Goal: Navigation & Orientation: Find specific page/section

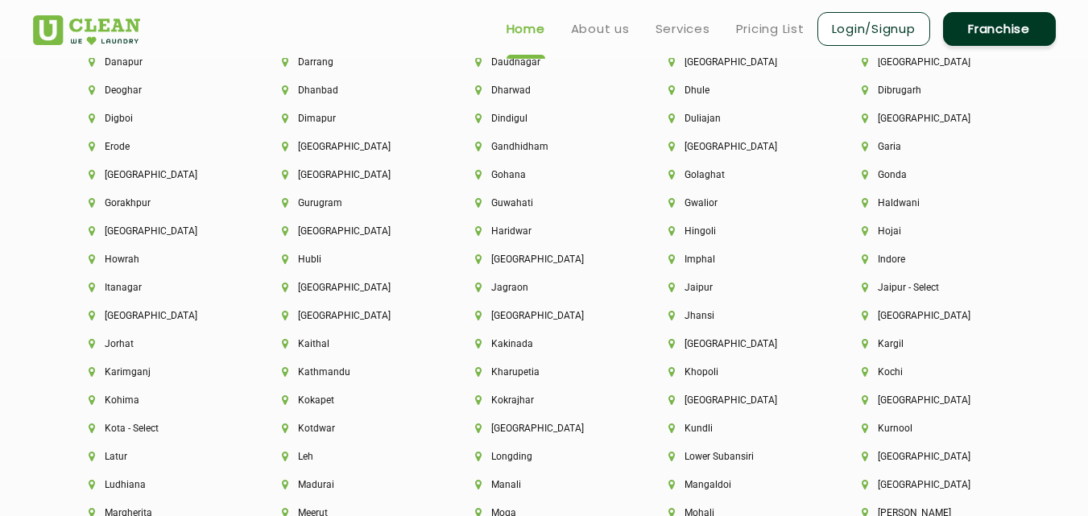
scroll to position [3742, 0]
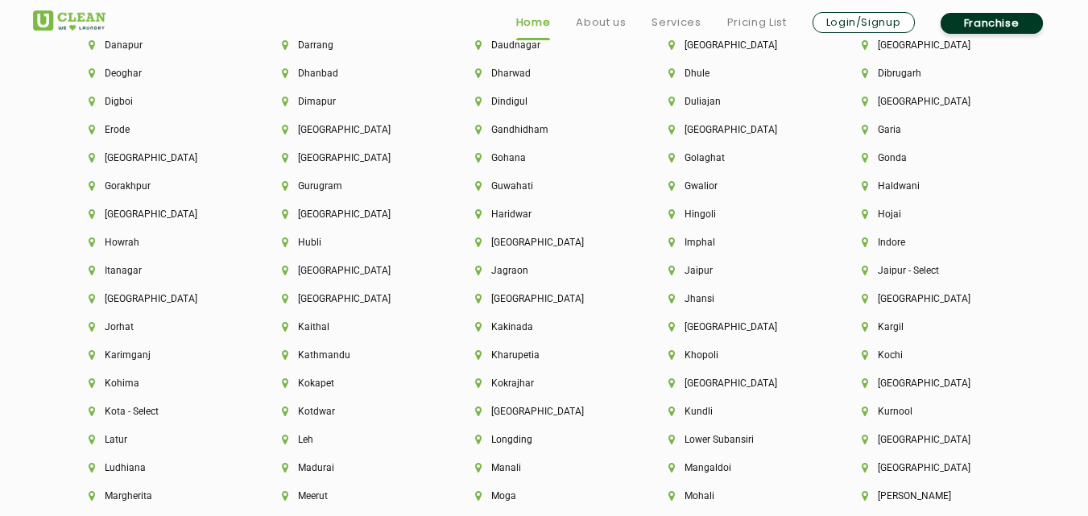
drag, startPoint x: 1091, startPoint y: 28, endPoint x: 1037, endPoint y: 389, distance: 364.7
click at [92, 159] on li "[GEOGRAPHIC_DATA]" at bounding box center [158, 157] width 138 height 11
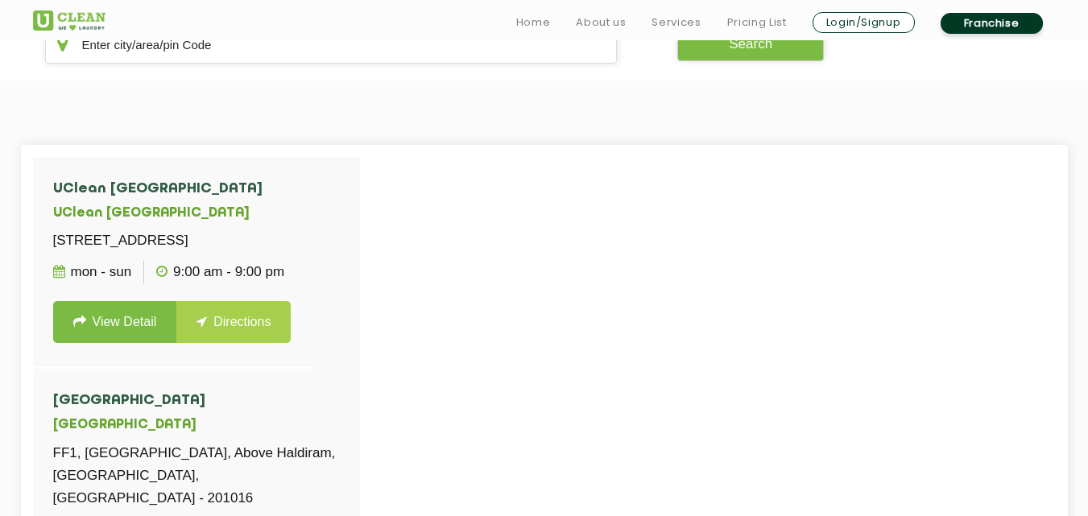
scroll to position [369, 0]
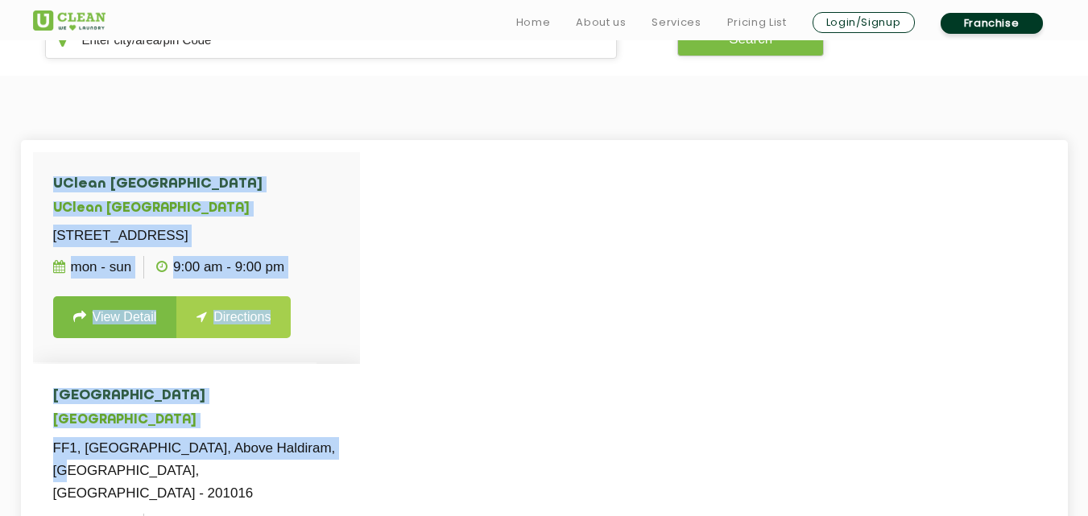
drag, startPoint x: 360, startPoint y: 328, endPoint x: 345, endPoint y: 453, distance: 125.7
click at [345, 453] on div "UClean Indirapuram [STREET_ADDRESS] Mon - Sun 9:00 AM - 9:00 PM View Detail Dir…" at bounding box center [544, 410] width 1047 height 540
click at [353, 415] on li "[GEOGRAPHIC_DATA] [GEOGRAPHIC_DATA] FF1, [GEOGRAPHIC_DATA], [GEOGRAPHIC_DATA] -…" at bounding box center [196, 492] width 327 height 257
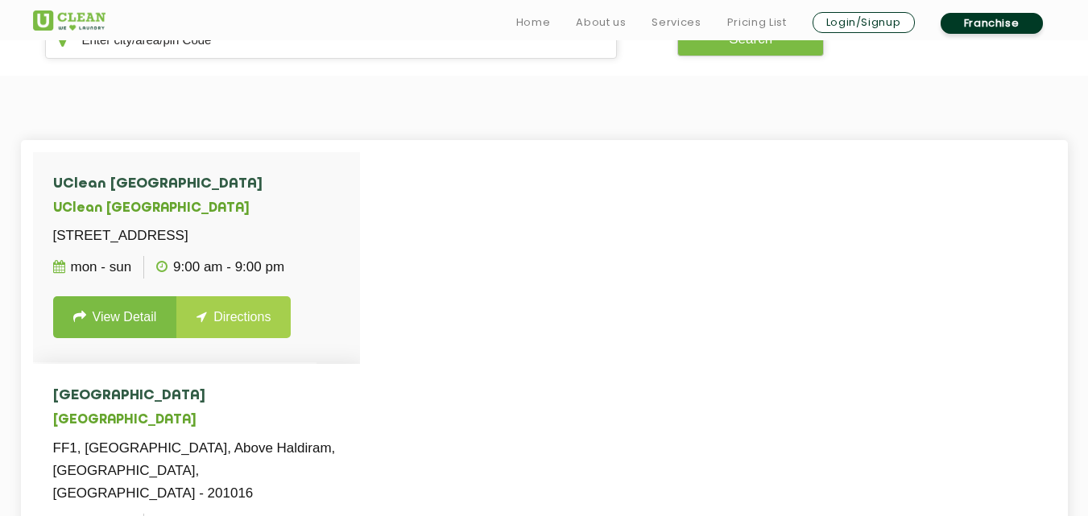
drag, startPoint x: 356, startPoint y: 425, endPoint x: 351, endPoint y: 491, distance: 66.2
click at [349, 494] on li "[GEOGRAPHIC_DATA] [GEOGRAPHIC_DATA] FF1, [GEOGRAPHIC_DATA], [GEOGRAPHIC_DATA] -…" at bounding box center [196, 492] width 327 height 257
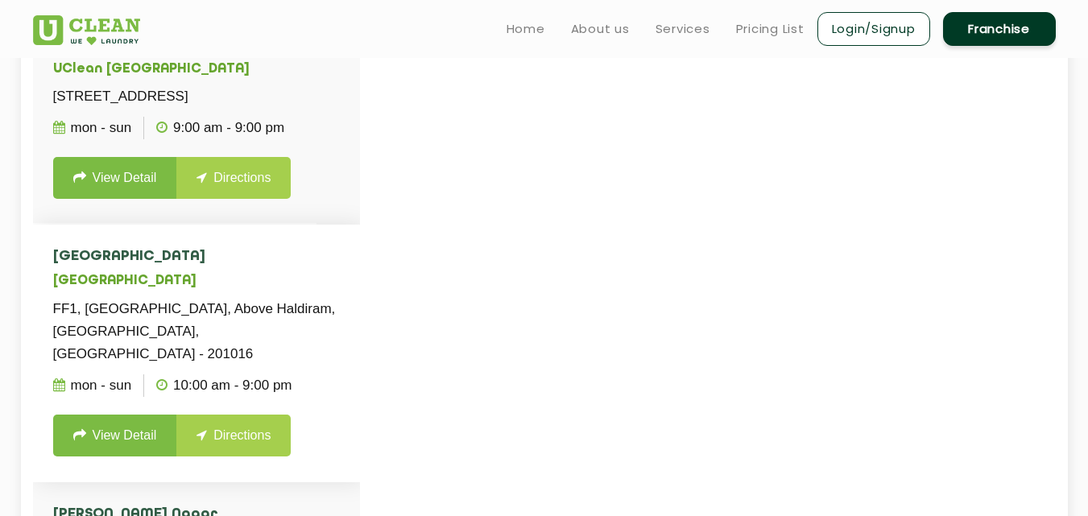
scroll to position [476, 0]
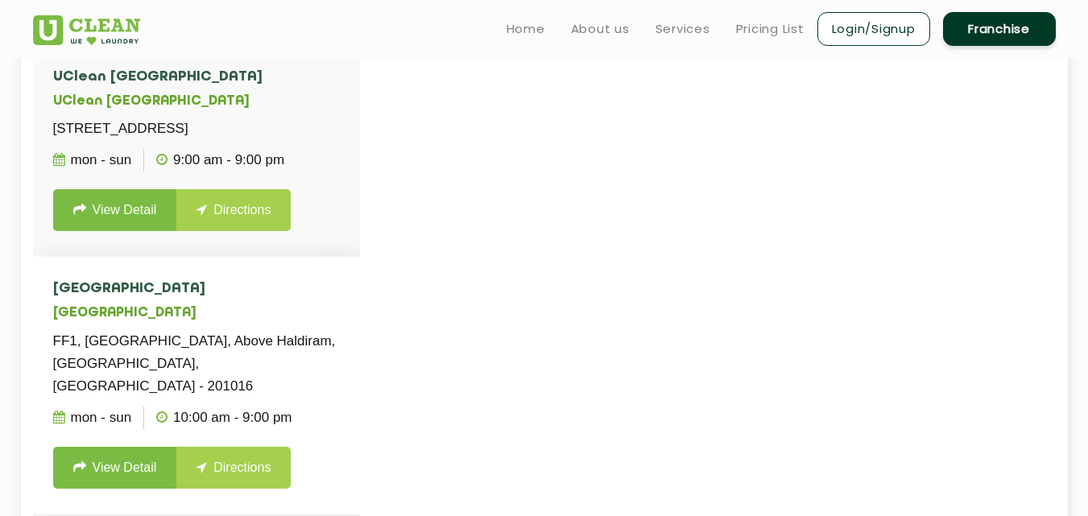
click at [351, 491] on li "[GEOGRAPHIC_DATA] [GEOGRAPHIC_DATA] FF1, [GEOGRAPHIC_DATA], [GEOGRAPHIC_DATA] -…" at bounding box center [196, 385] width 327 height 257
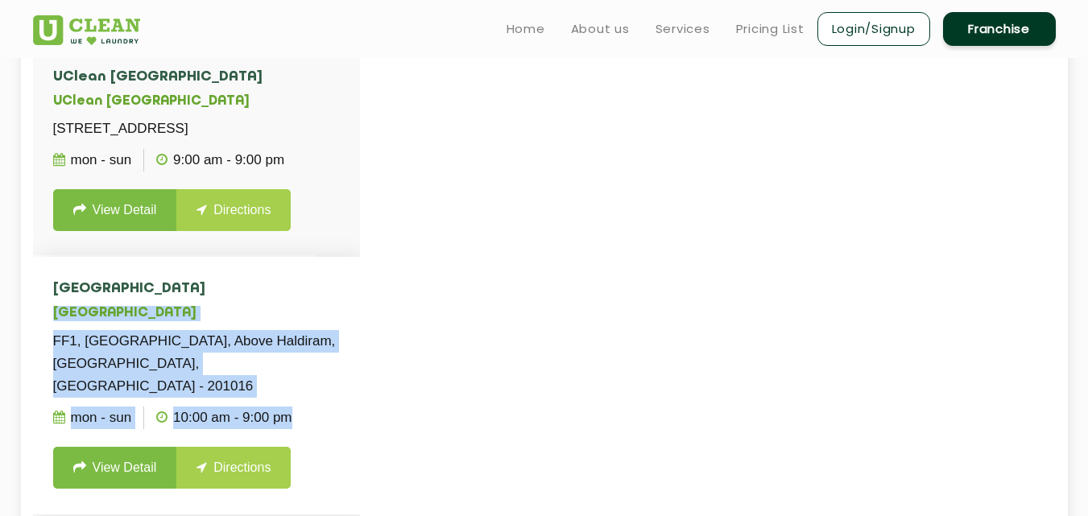
drag, startPoint x: 55, startPoint y: 333, endPoint x: 274, endPoint y: 435, distance: 241.4
click at [274, 435] on li "[GEOGRAPHIC_DATA] [GEOGRAPHIC_DATA] FF1, [GEOGRAPHIC_DATA], [GEOGRAPHIC_DATA] -…" at bounding box center [196, 385] width 327 height 257
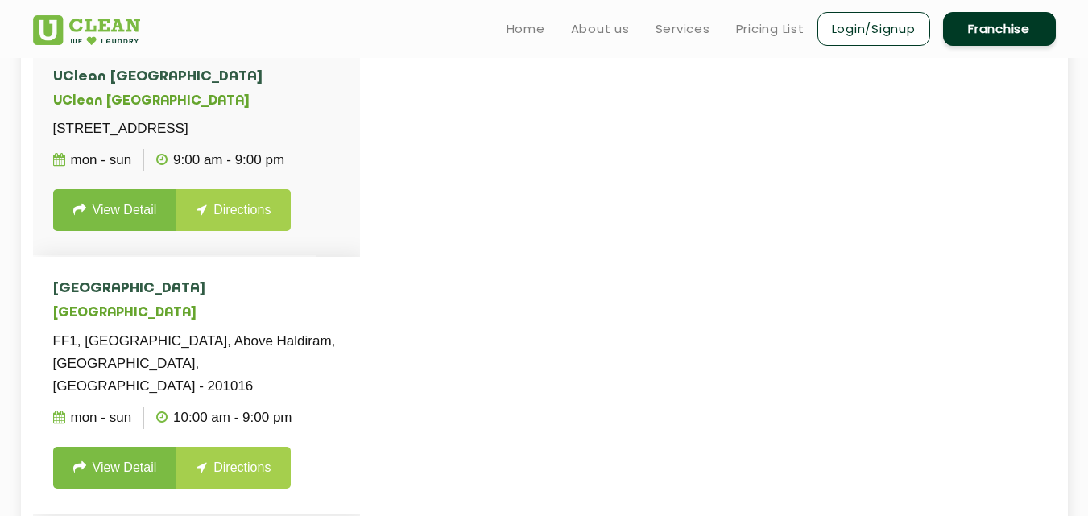
click at [138, 467] on link "View Detail" at bounding box center [115, 468] width 124 height 42
